Goal: Task Accomplishment & Management: Manage account settings

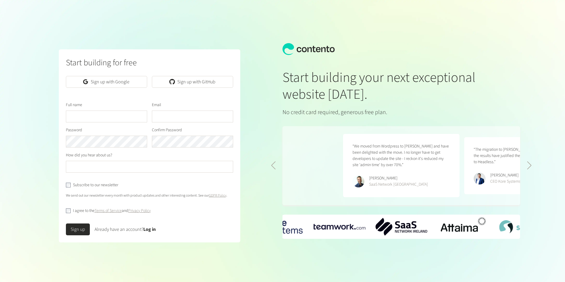
scroll to position [0, 242]
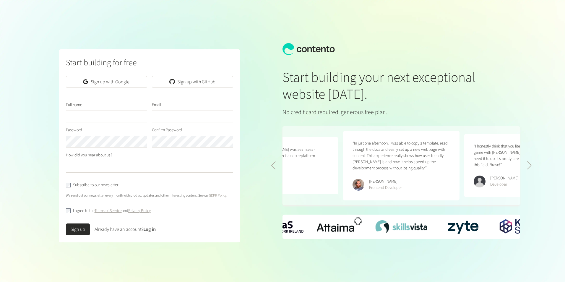
click at [152, 229] on link "Log in" at bounding box center [149, 229] width 12 height 7
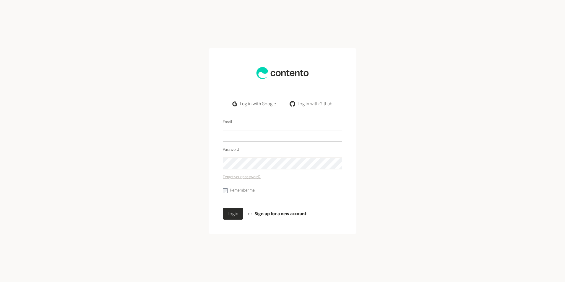
type input "**********"
click at [229, 211] on button "Login" at bounding box center [233, 214] width 20 height 12
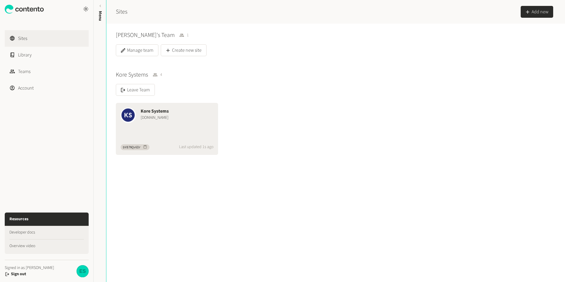
click at [150, 114] on div "Kore Systems" at bounding box center [177, 111] width 73 height 7
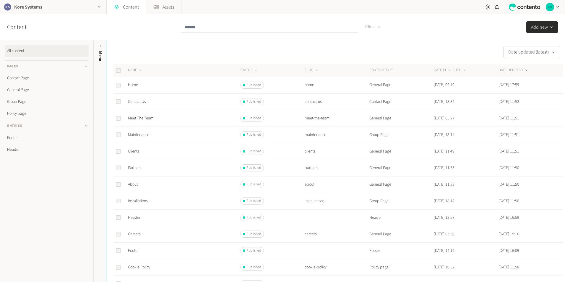
click at [20, 7] on h2 "Kore Systems" at bounding box center [28, 7] width 28 height 7
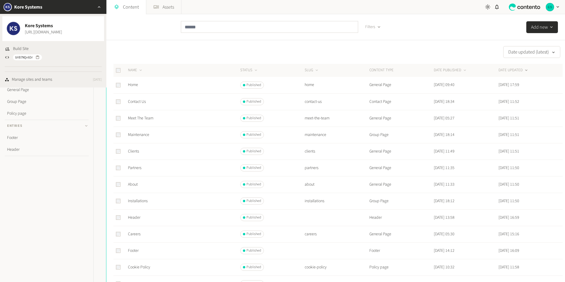
click at [53, 28] on span "Kore Systems" at bounding box center [43, 25] width 37 height 7
click at [36, 25] on span "Kore Systems" at bounding box center [43, 25] width 37 height 7
click at [12, 28] on img at bounding box center [13, 28] width 15 height 15
click at [96, 5] on div "button" at bounding box center [99, 7] width 14 height 14
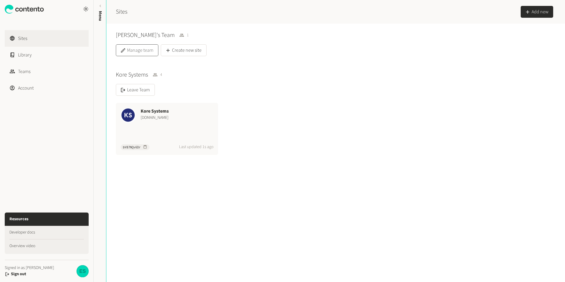
click at [133, 50] on button "Manage team" at bounding box center [137, 50] width 43 height 12
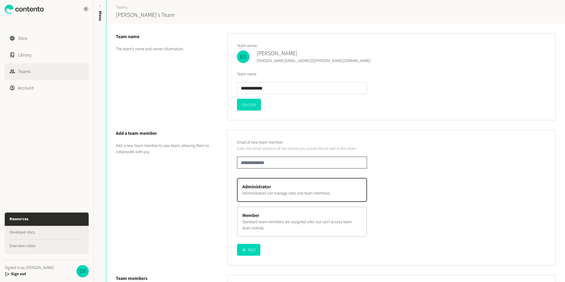
click at [254, 165] on input "email" at bounding box center [302, 163] width 130 height 12
type input "**********"
click at [280, 192] on p "Administrators can manage sites and team members." at bounding box center [301, 193] width 119 height 6
click at [249, 251] on button "Add" at bounding box center [248, 250] width 23 height 12
click at [19, 8] on icon at bounding box center [24, 9] width 39 height 9
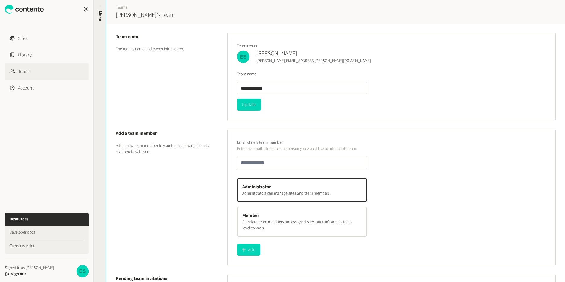
click at [99, 6] on icon at bounding box center [100, 6] width 5 height 5
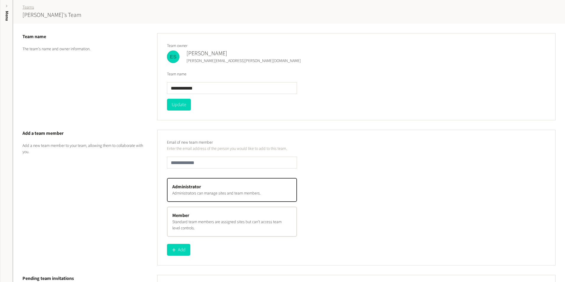
click at [27, 5] on link "Teams" at bounding box center [28, 7] width 12 height 6
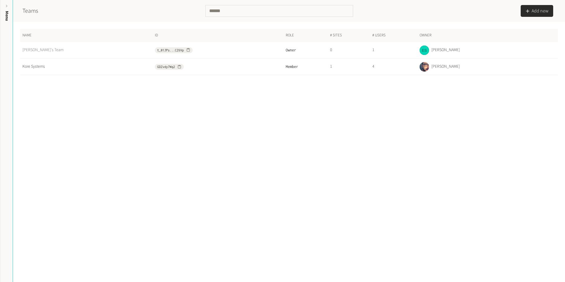
click at [33, 52] on link "[PERSON_NAME]'s Team" at bounding box center [88, 50] width 132 height 6
click at [33, 67] on link "Kore Systems" at bounding box center [88, 67] width 132 height 6
click at [31, 64] on link "Kore Systems" at bounding box center [88, 67] width 132 height 6
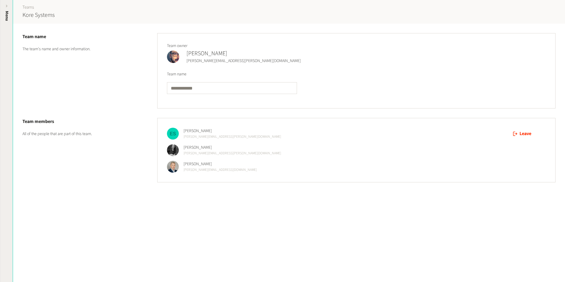
click at [5, 5] on icon at bounding box center [6, 6] width 5 height 5
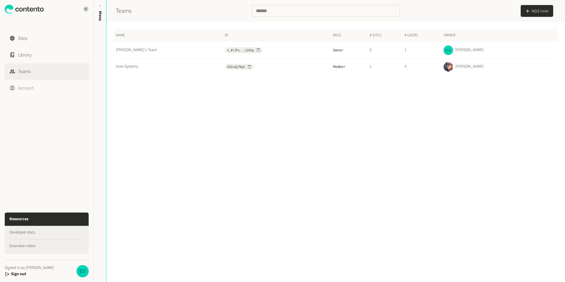
click at [26, 89] on link "Account" at bounding box center [47, 88] width 84 height 17
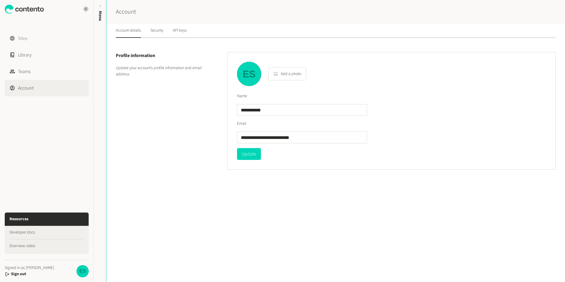
click at [20, 38] on link "Sites" at bounding box center [47, 38] width 84 height 17
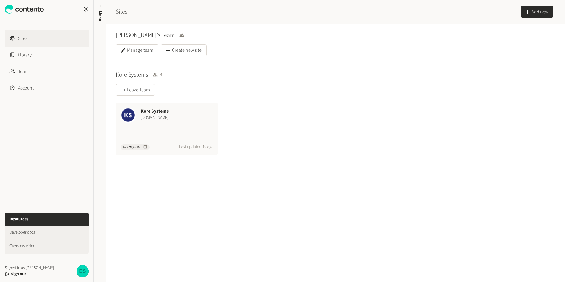
click at [154, 74] on icon at bounding box center [155, 74] width 5 height 5
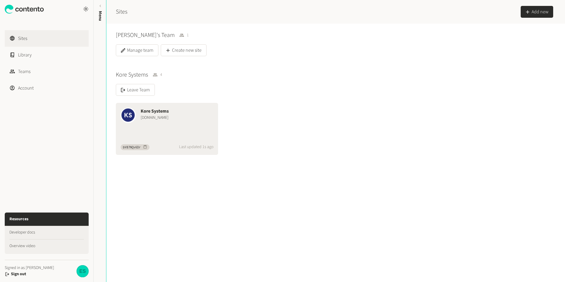
click at [168, 123] on div "Kore Systems [DOMAIN_NAME]" at bounding box center [167, 115] width 102 height 24
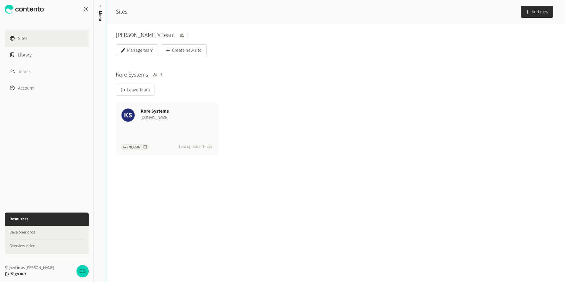
click at [27, 70] on link "Teams" at bounding box center [47, 71] width 84 height 17
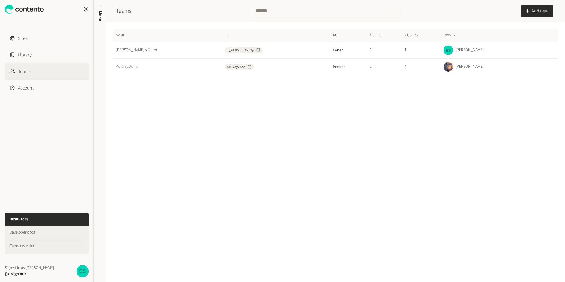
click at [127, 66] on link "Kore Systems" at bounding box center [170, 67] width 108 height 6
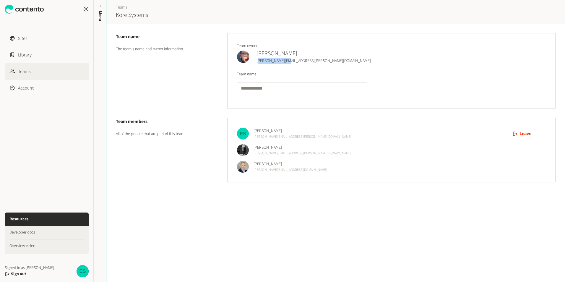
drag, startPoint x: 287, startPoint y: 61, endPoint x: 257, endPoint y: 60, distance: 30.4
click at [257, 60] on div "[PERSON_NAME] [PERSON_NAME][EMAIL_ADDRESS][PERSON_NAME][DOMAIN_NAME]" at bounding box center [391, 56] width 309 height 15
copy div "[PERSON_NAME][EMAIL_ADDRESS][PERSON_NAME][DOMAIN_NAME]"
